Goal: Obtain resource: Download file/media

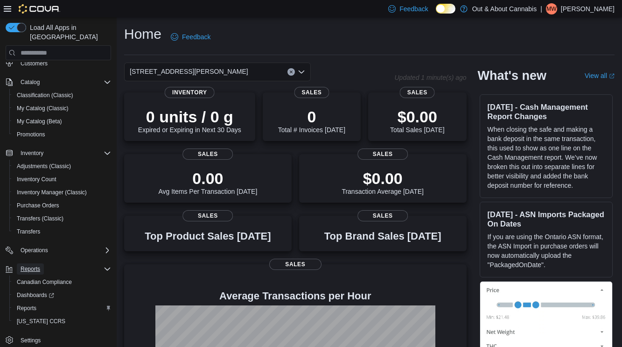
click at [32, 265] on span "Reports" at bounding box center [31, 268] width 20 height 7
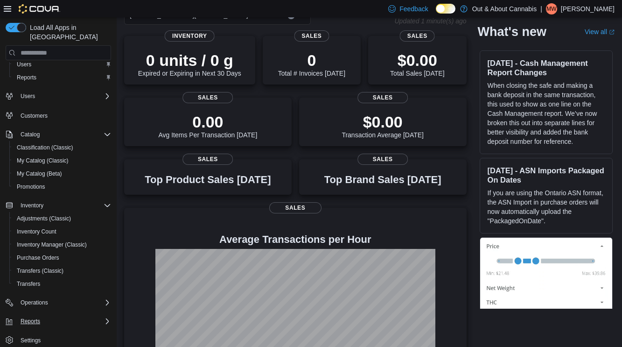
scroll to position [59, 0]
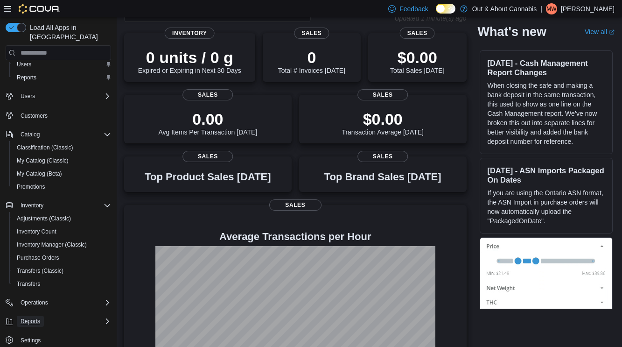
click at [30, 317] on span "Reports" at bounding box center [31, 320] width 20 height 7
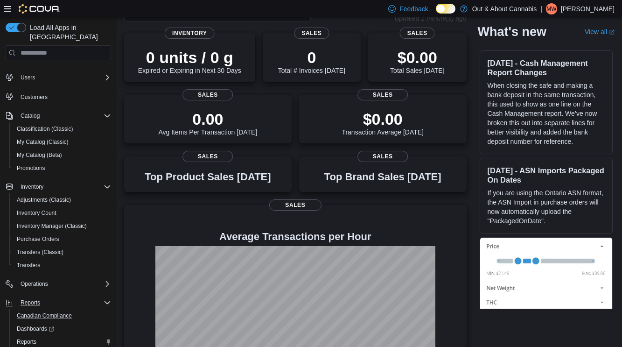
scroll to position [74, 0]
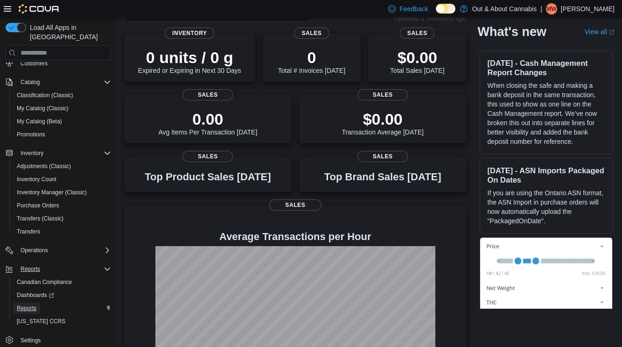
click at [34, 304] on span "Reports" at bounding box center [27, 307] width 20 height 7
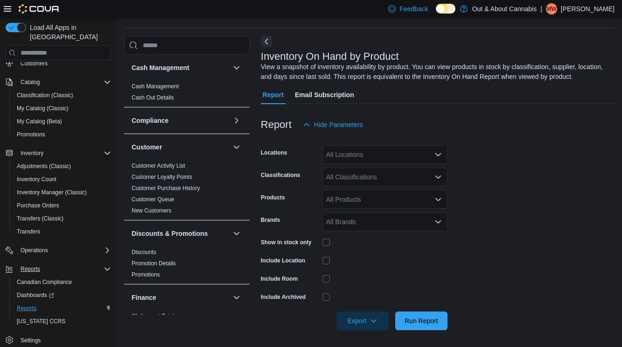
scroll to position [27, 0]
click at [358, 158] on div "All Locations" at bounding box center [384, 154] width 125 height 19
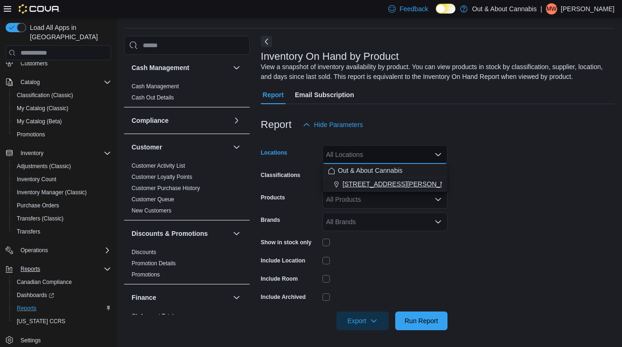
click at [371, 182] on span "665 Earl Armstrong Rd, Unit 8, Gloucester" at bounding box center [401, 183] width 118 height 9
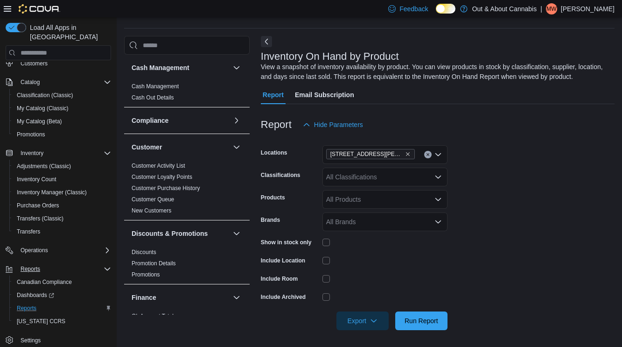
click at [529, 176] on form "Locations 665 Earl Armstrong Rd, Unit 8, Gloucester Classifications All Classif…" at bounding box center [438, 232] width 354 height 196
click at [329, 177] on div "All Classifications" at bounding box center [384, 176] width 125 height 19
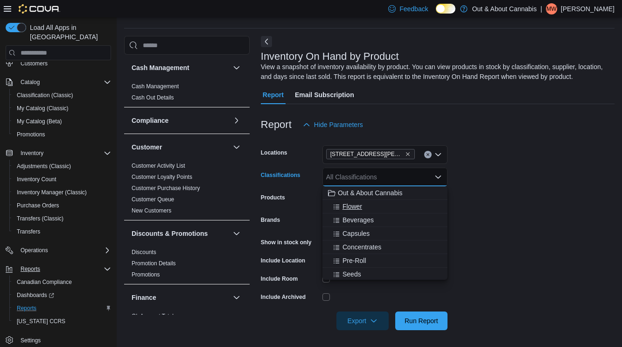
click at [353, 208] on span "Flower" at bounding box center [352, 206] width 20 height 9
click at [353, 208] on span "Beverages" at bounding box center [357, 206] width 31 height 9
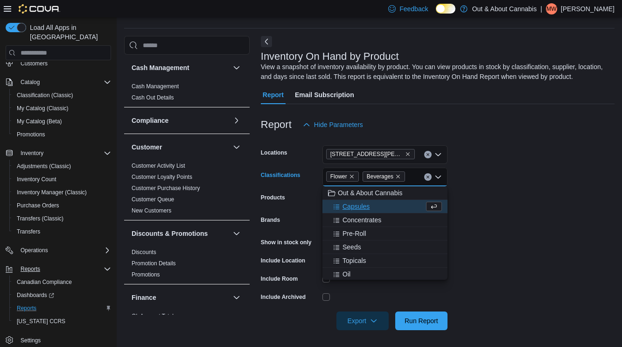
click at [353, 208] on span "Capsules" at bounding box center [355, 206] width 27 height 9
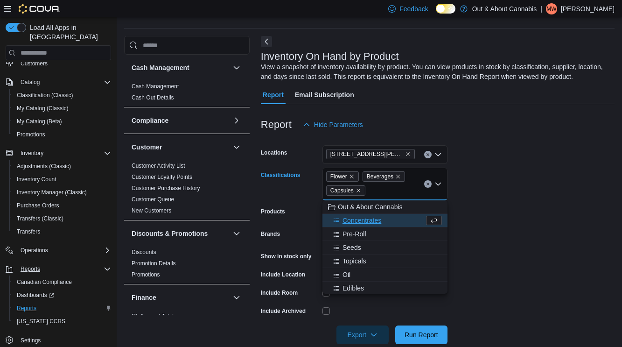
click at [353, 218] on span "Concentrates" at bounding box center [361, 220] width 39 height 9
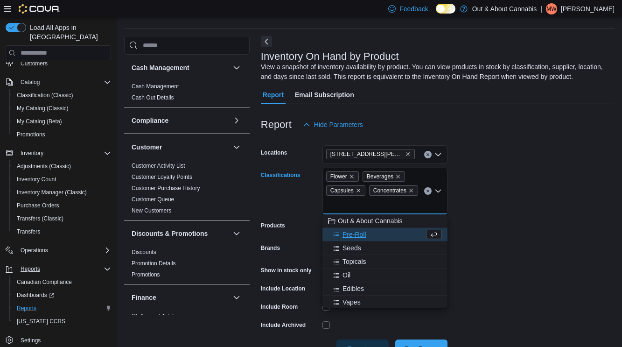
click at [354, 234] on span "Pre-Roll" at bounding box center [354, 234] width 24 height 9
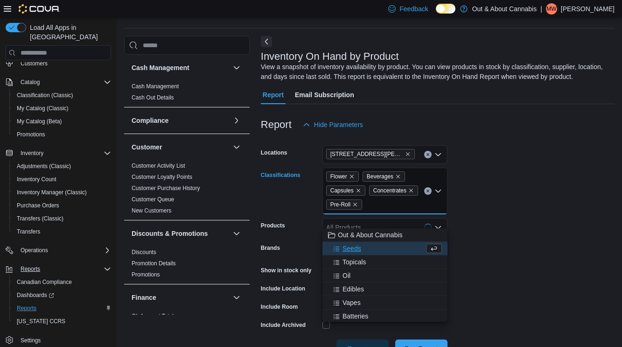
click at [354, 250] on span "Seeds" at bounding box center [351, 248] width 19 height 9
click at [391, 207] on icon "Remove Seeds from selection in this group" at bounding box center [391, 205] width 6 height 6
click at [348, 260] on span "Topicals" at bounding box center [354, 261] width 24 height 9
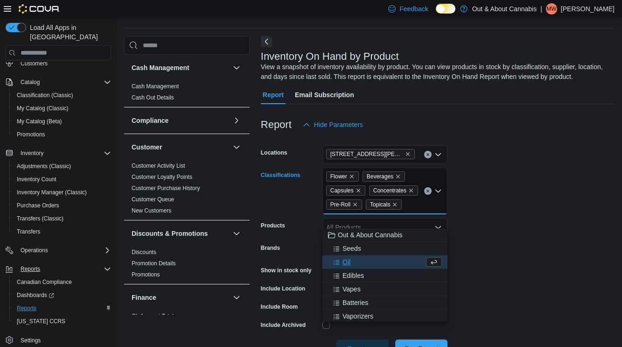
click at [348, 261] on span "Oil" at bounding box center [346, 261] width 8 height 9
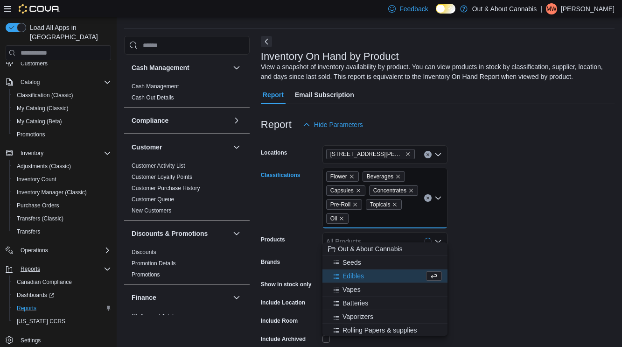
click at [352, 277] on span "Edibles" at bounding box center [352, 275] width 21 height 9
click at [354, 276] on span "Vapes" at bounding box center [351, 275] width 18 height 9
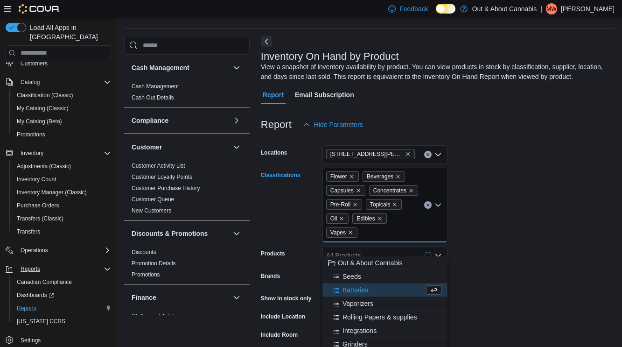
click at [529, 215] on form "Locations 665 Earl Armstrong Rd, Unit 8, Gloucester Classifications Flower Beve…" at bounding box center [438, 260] width 354 height 252
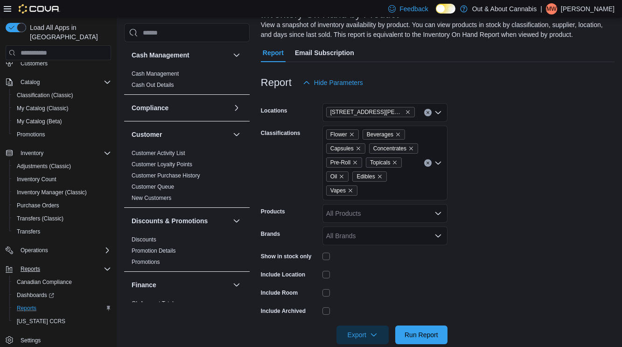
scroll to position [84, 0]
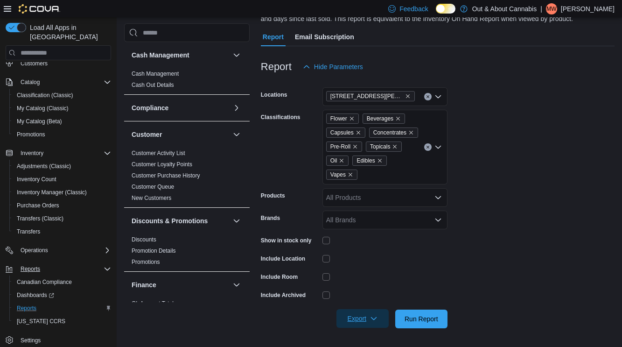
click at [376, 322] on icon "button" at bounding box center [373, 317] width 7 height 7
click at [380, 277] on span "Export to Excel" at bounding box center [363, 275] width 42 height 7
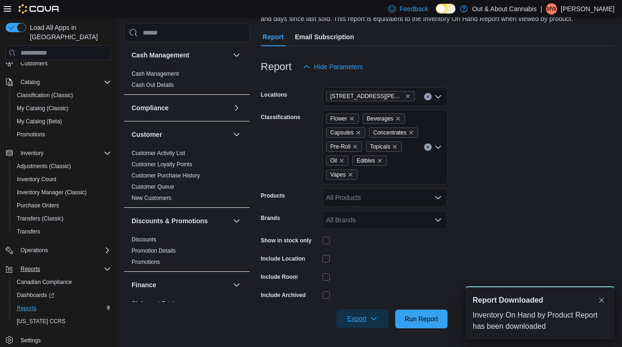
scroll to position [0, 0]
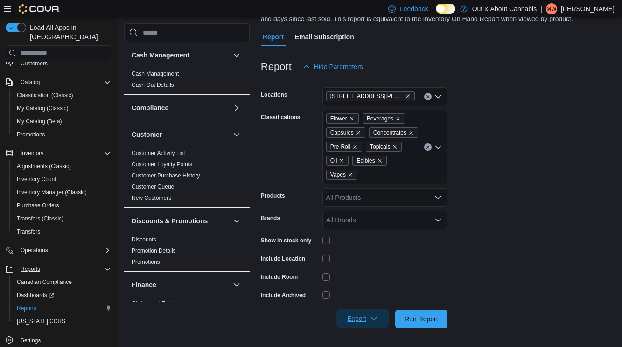
click at [357, 280] on form "Locations 665 Earl Armstrong Rd, Unit 8, Gloucester Classifications Flower Beve…" at bounding box center [438, 202] width 354 height 252
click at [370, 322] on icon "button" at bounding box center [373, 317] width 7 height 7
click at [371, 277] on span "Export to Excel" at bounding box center [363, 275] width 42 height 7
